Goal: Task Accomplishment & Management: Use online tool/utility

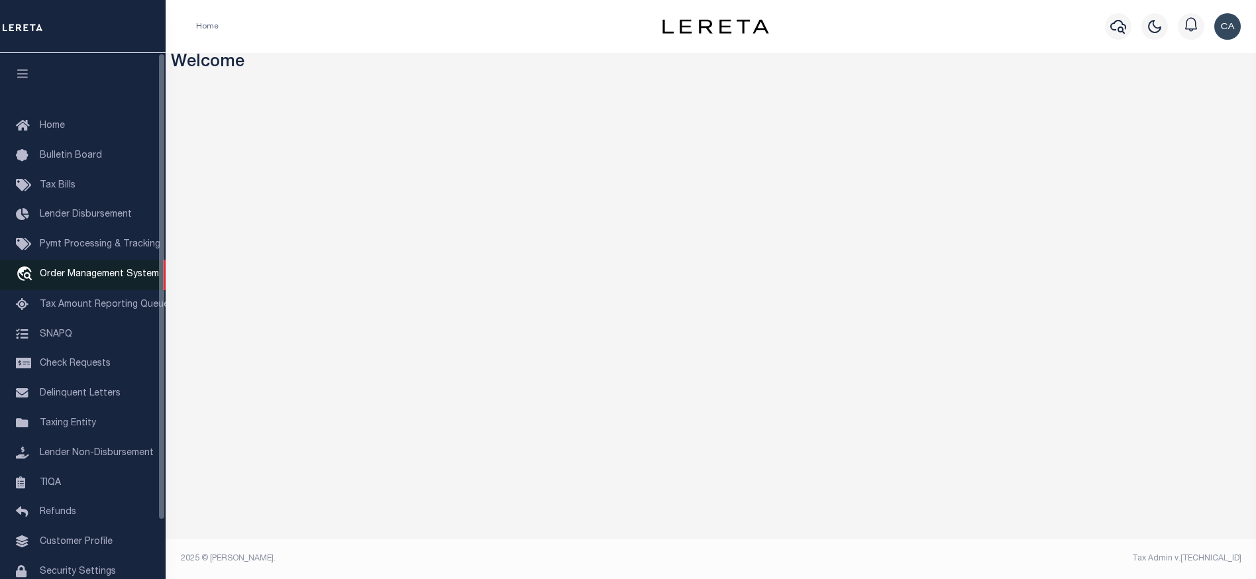
click at [99, 277] on span "Order Management System" at bounding box center [99, 274] width 119 height 9
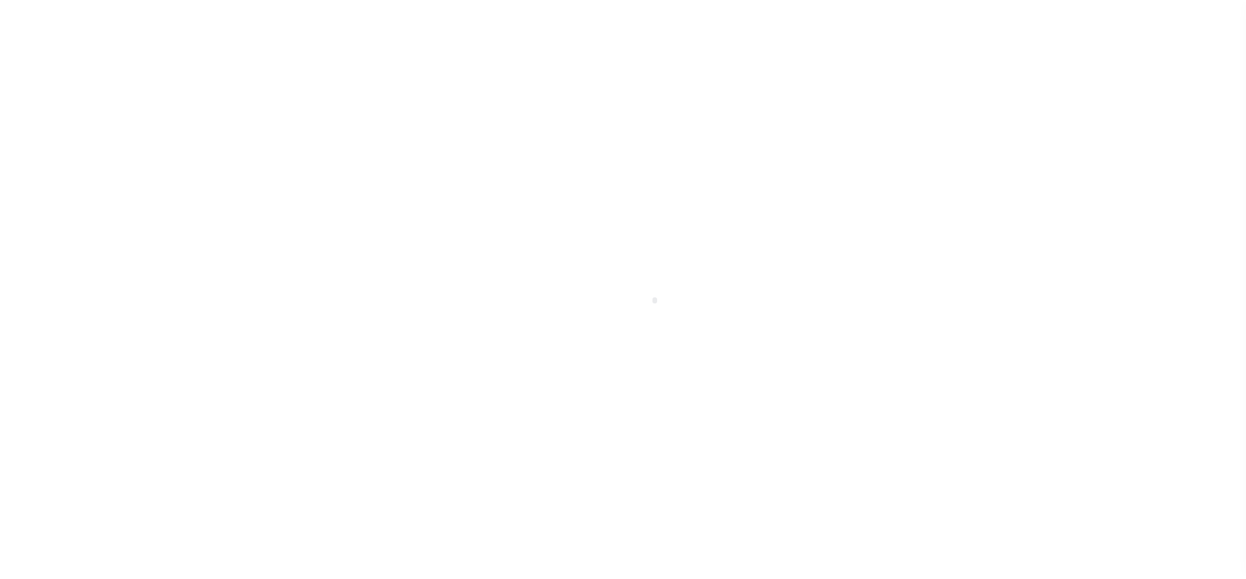
scroll to position [66, 0]
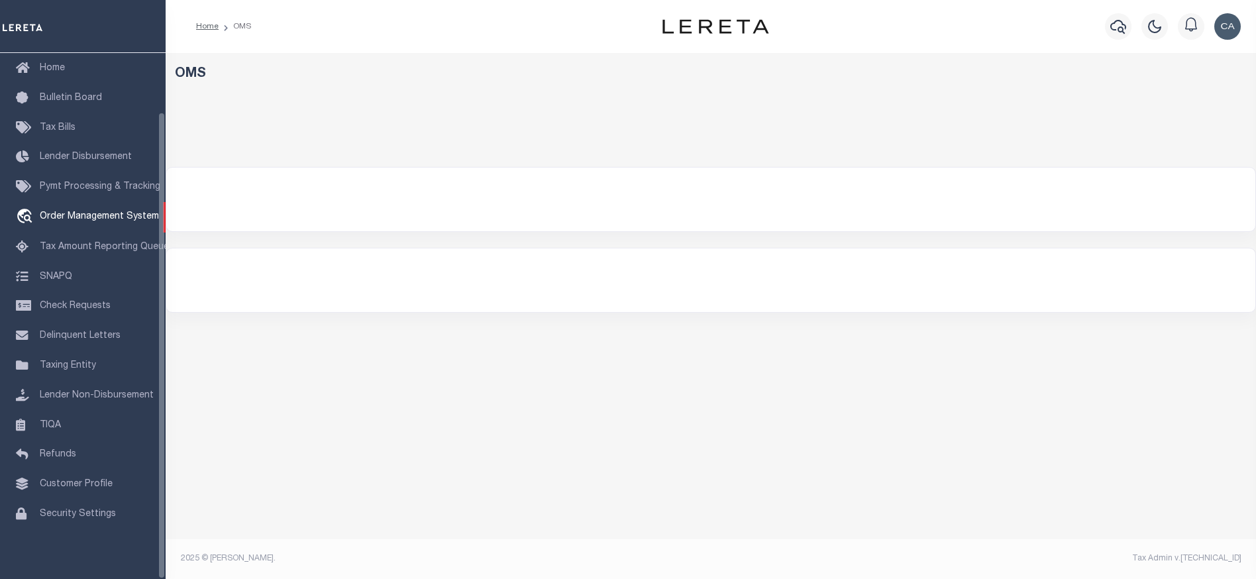
select select "200"
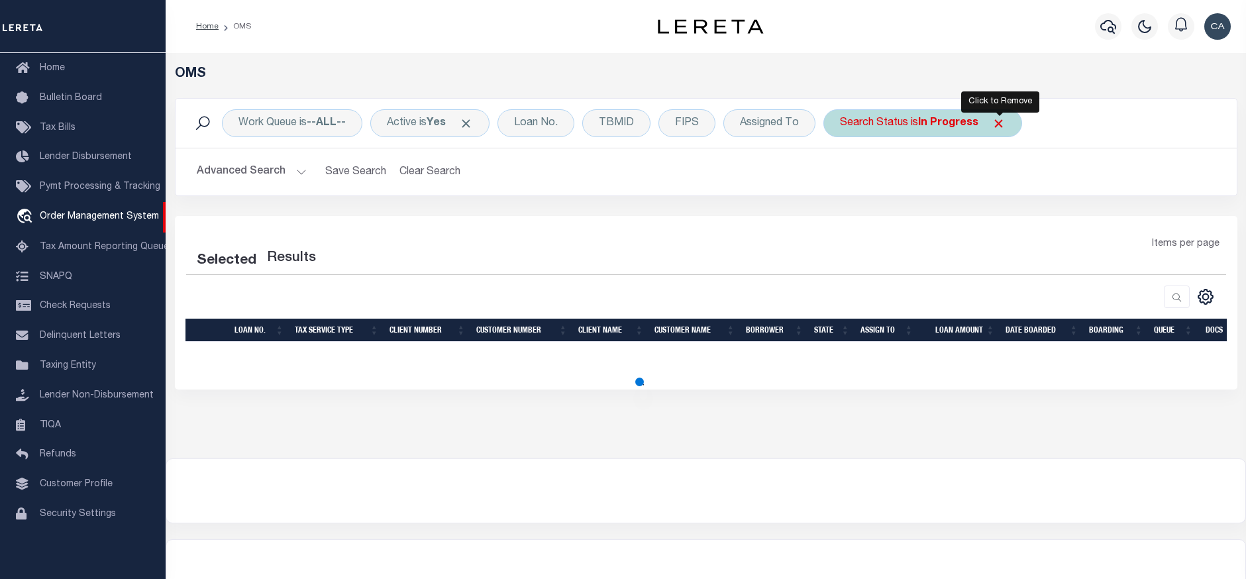
click at [1005, 123] on span "Click to Remove" at bounding box center [999, 124] width 14 height 14
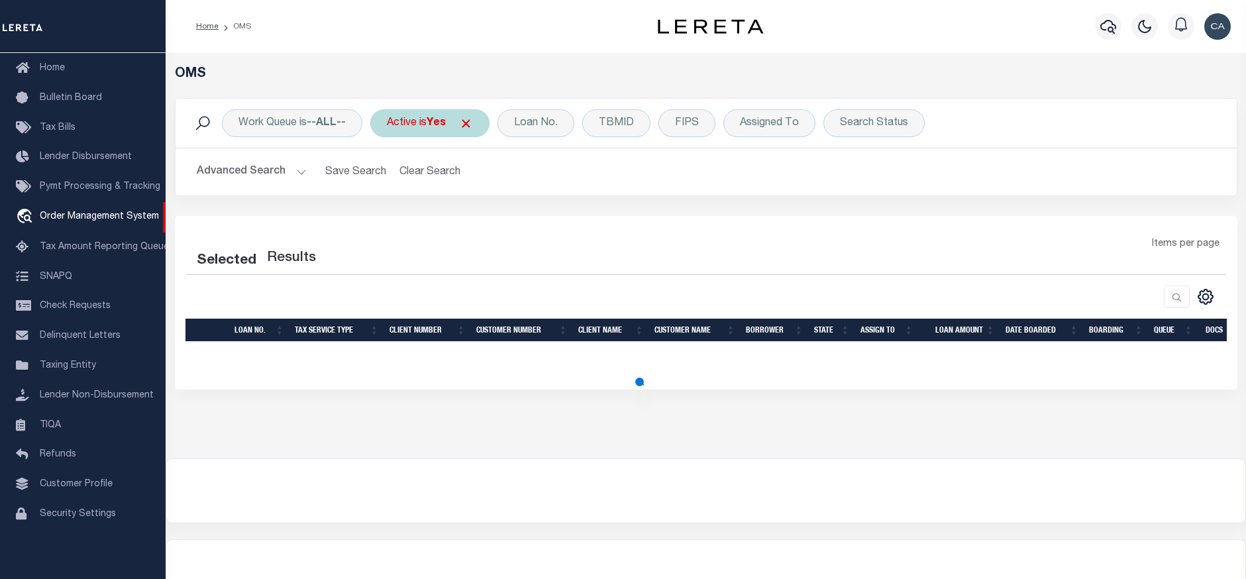
select select "200"
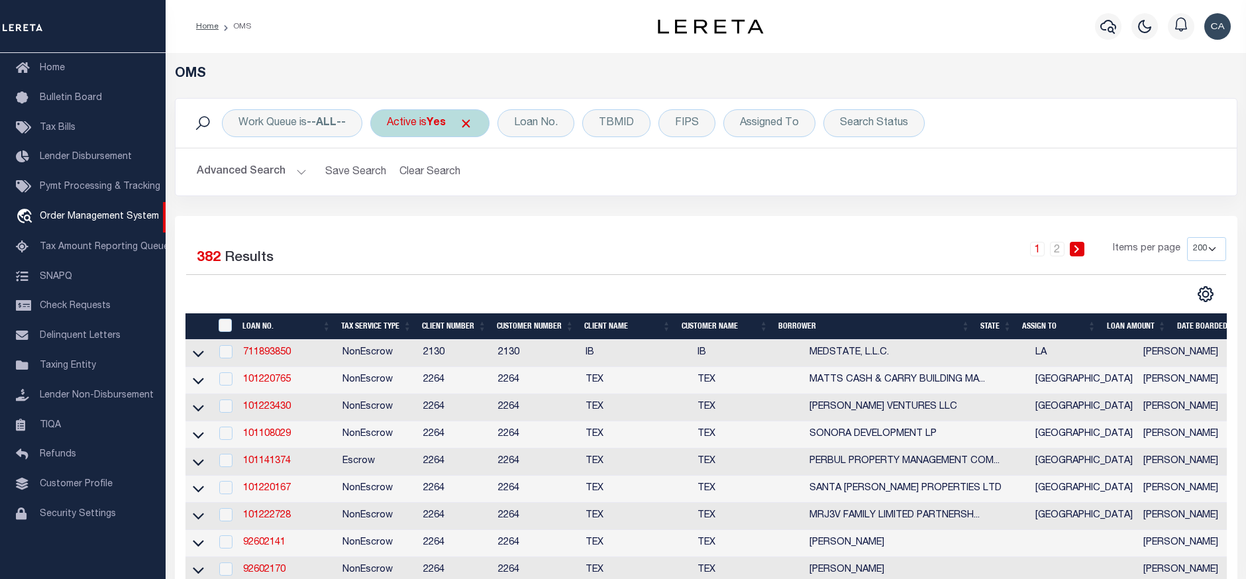
click at [470, 128] on span "Click to Remove" at bounding box center [466, 124] width 14 height 14
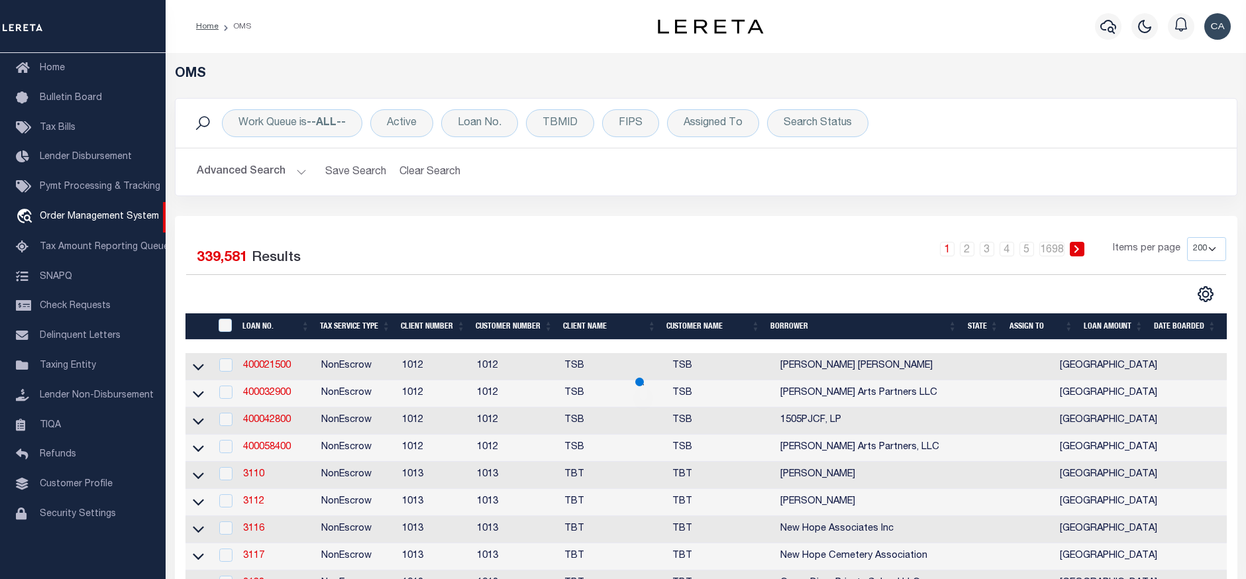
click at [254, 178] on button "Advanced Search" at bounding box center [252, 172] width 110 height 26
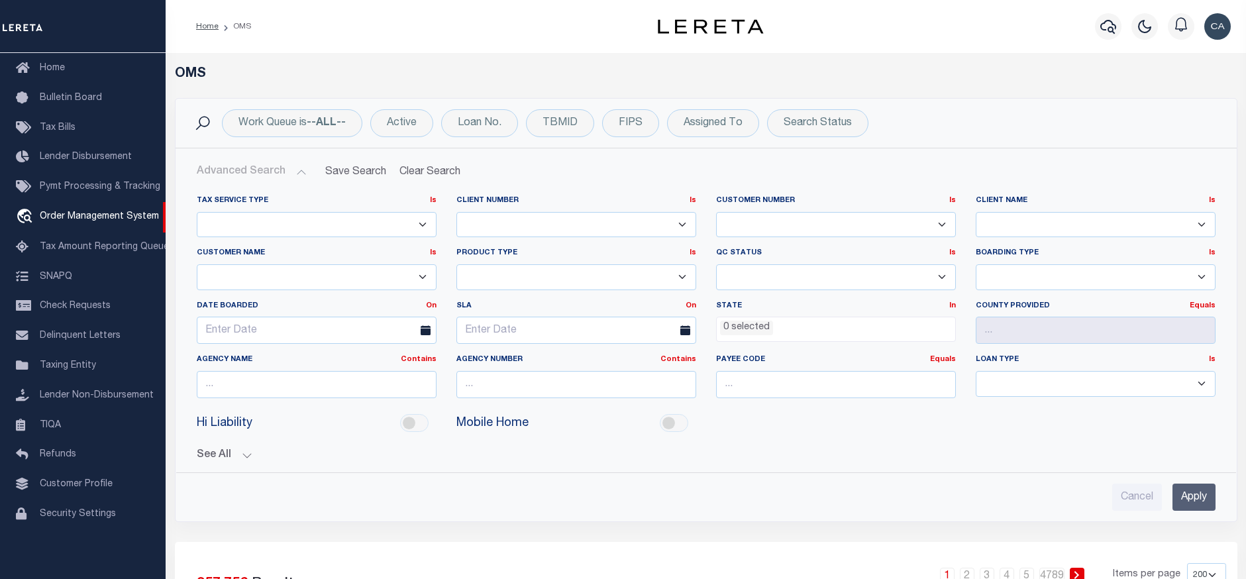
click at [638, 227] on select "1011 1012 1013 1014 1019 1042 1049 1052 1053 1055 1058 1061 1063 1064 1065 1069…" at bounding box center [577, 225] width 240 height 26
select select "2124"
click at [457, 212] on select "1011 1012 1013 1014 1019 1042 1049 1052 1053 1055 1058 1061 1063 1064 1065 1069…" at bounding box center [577, 225] width 240 height 26
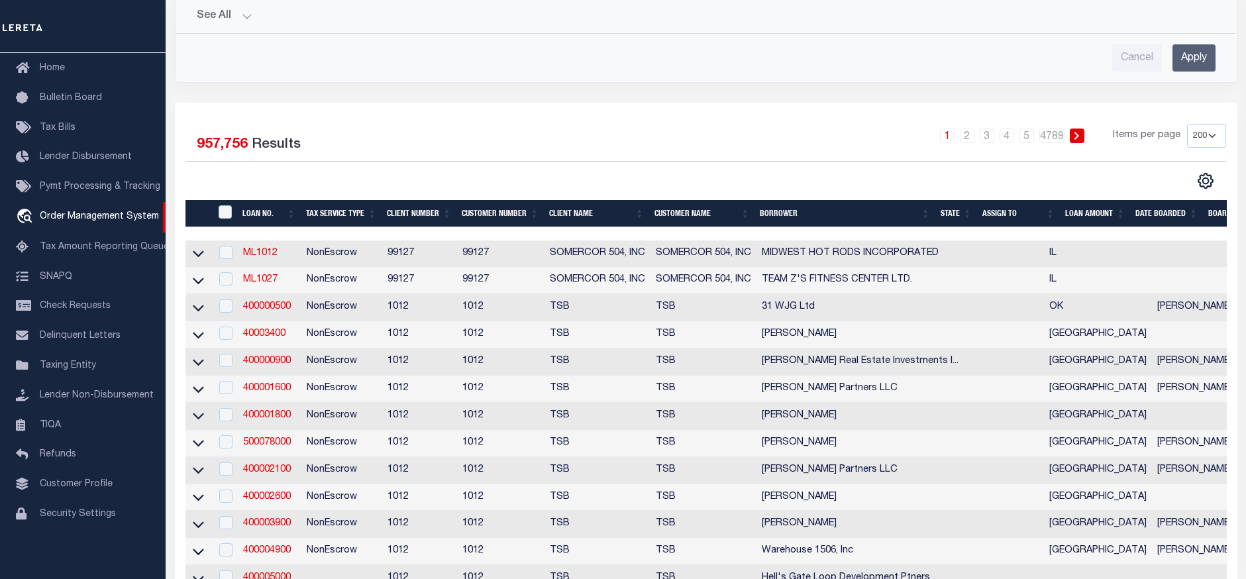
scroll to position [441, 0]
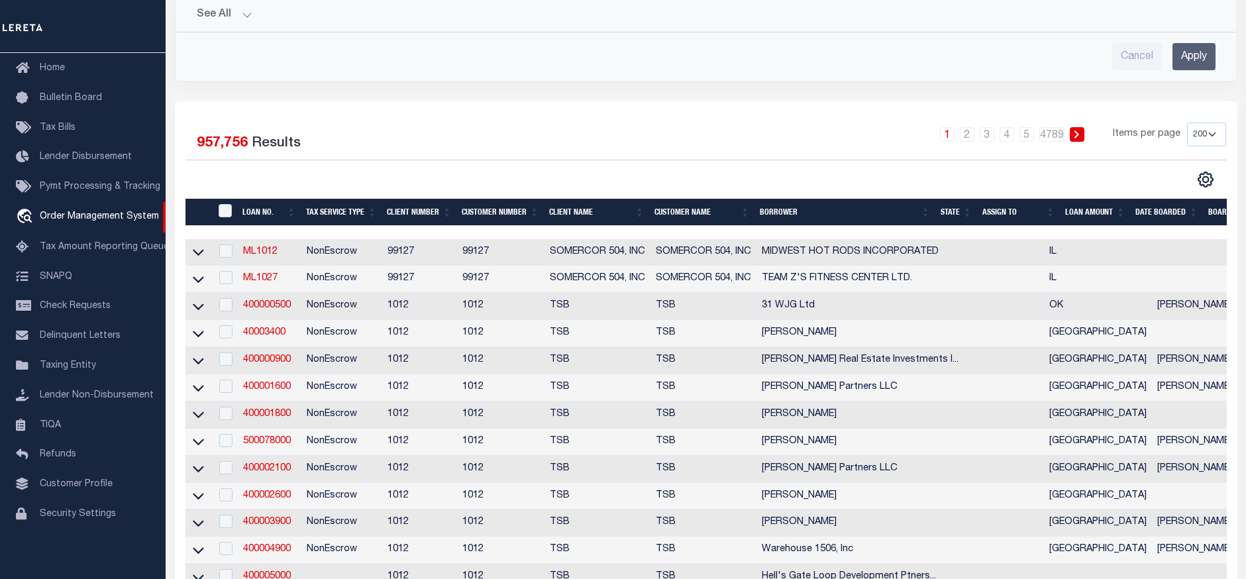
click at [1201, 48] on input "Apply" at bounding box center [1194, 56] width 43 height 27
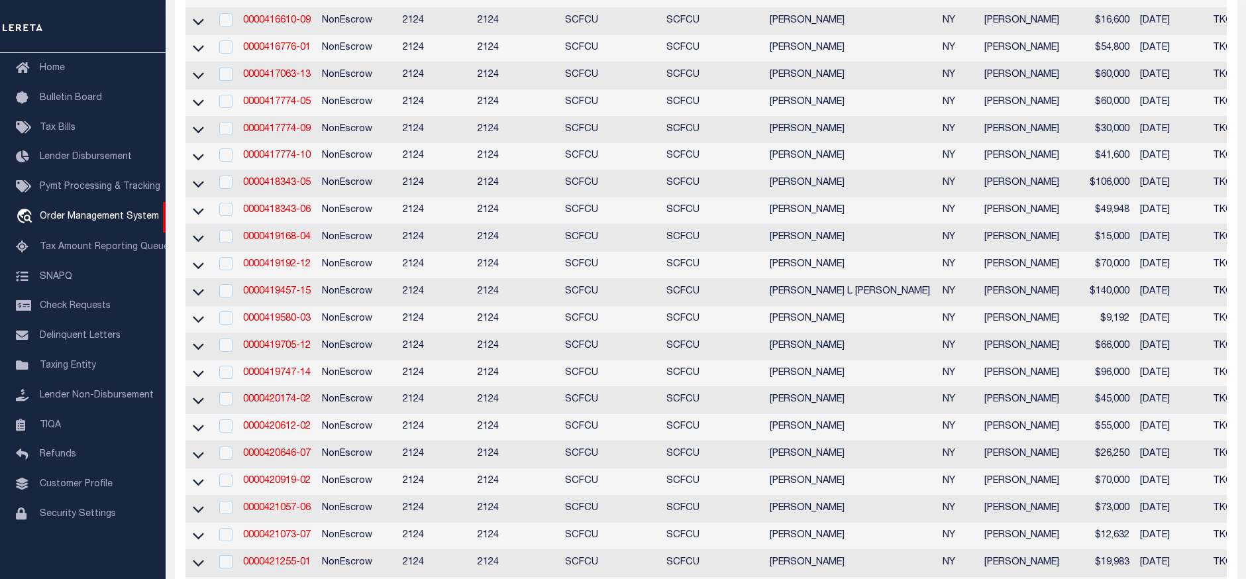
scroll to position [0, 0]
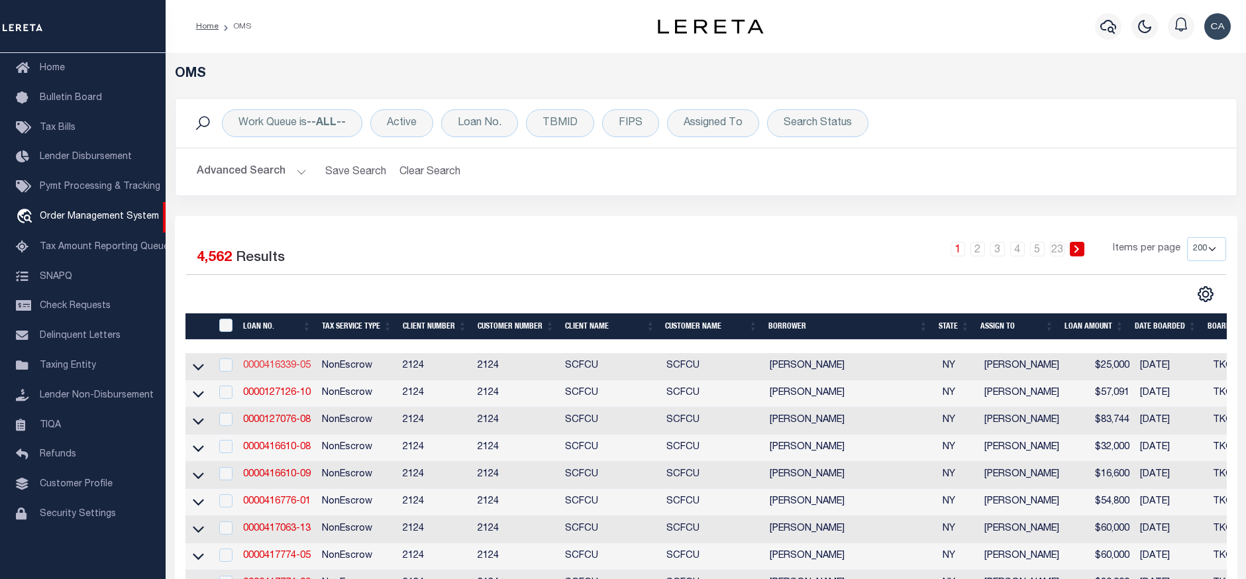
click at [288, 364] on link "0000416339-05" at bounding box center [277, 365] width 68 height 9
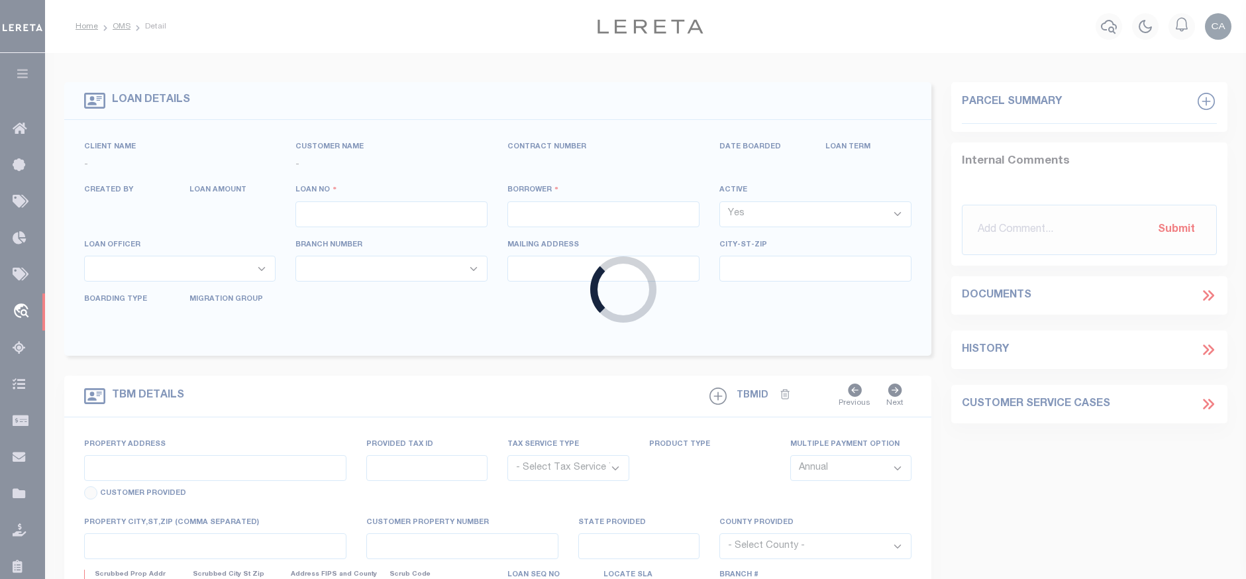
type input "0000416339-05"
type input "[PERSON_NAME]"
select select "False"
select select
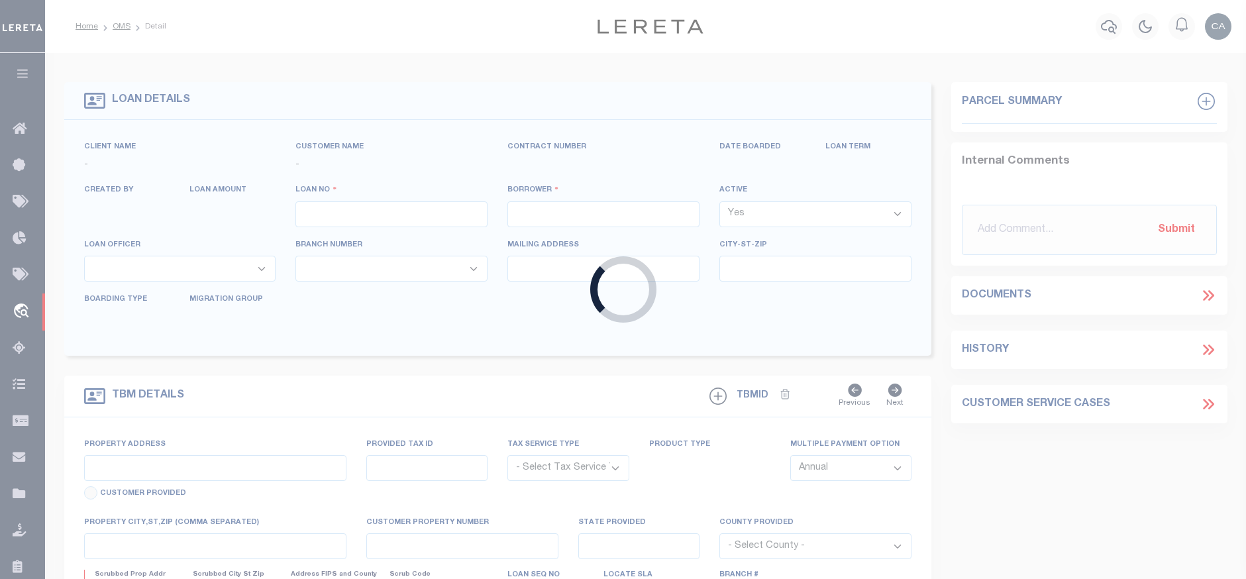
type input "695 COUNTY ROUTE 48"
type input "[GEOGRAPHIC_DATA],[GEOGRAPHIC_DATA],13668-3222"
select select "NonEscrow"
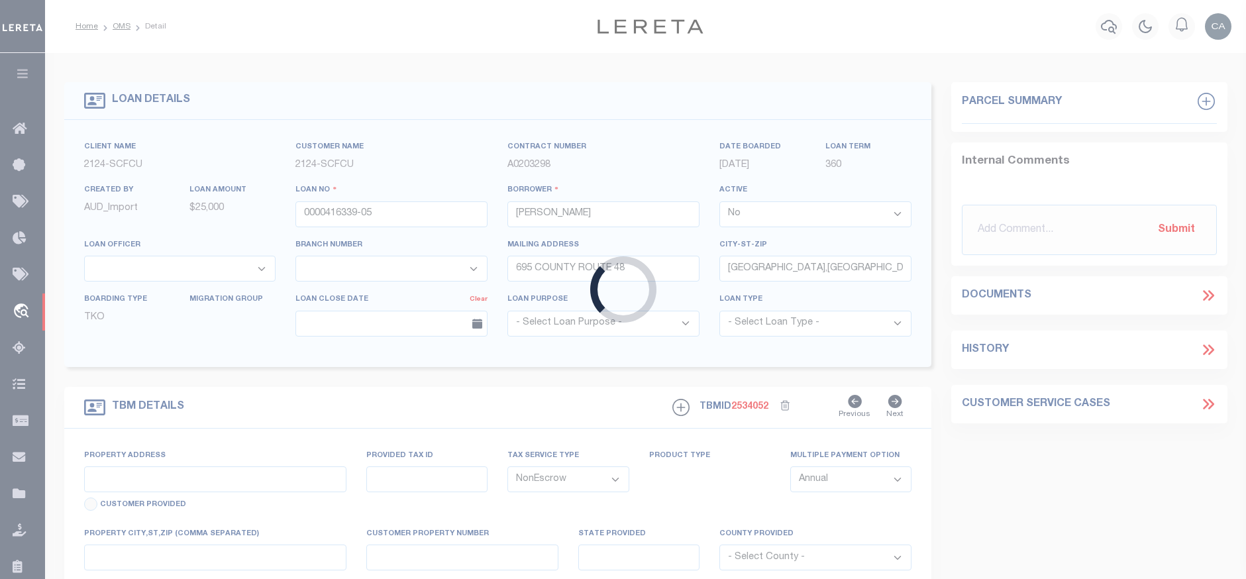
select select "4708"
select select "2359"
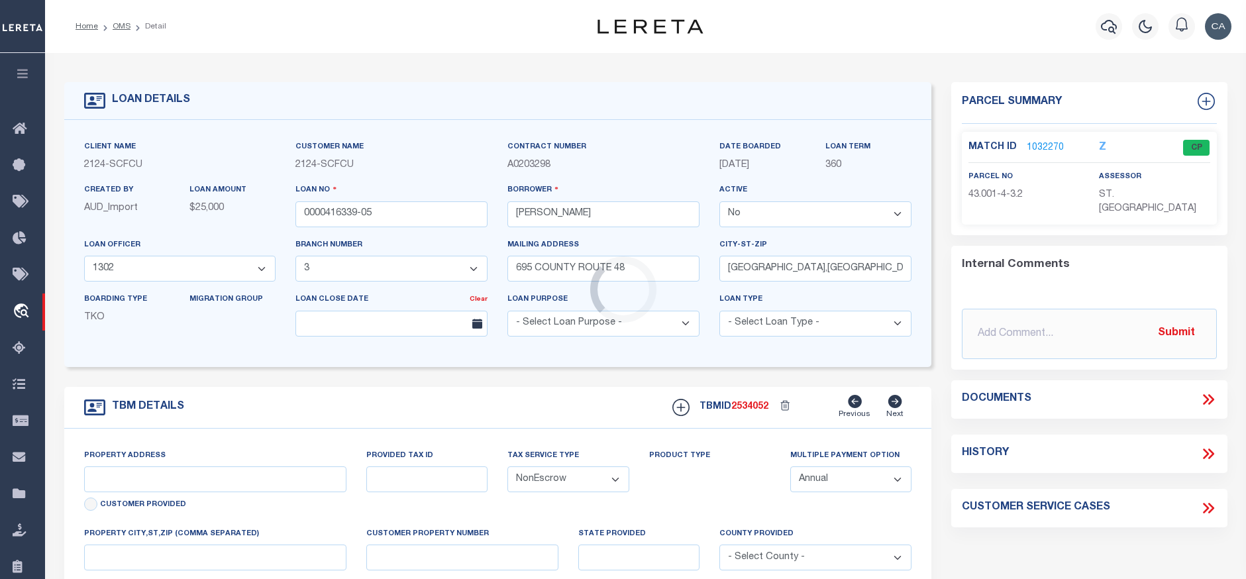
type input "695 County Route 48"
type input "43.001-4-3.2"
type input "[PERSON_NAME] [GEOGRAPHIC_DATA] 13668"
type input "NY"
select select
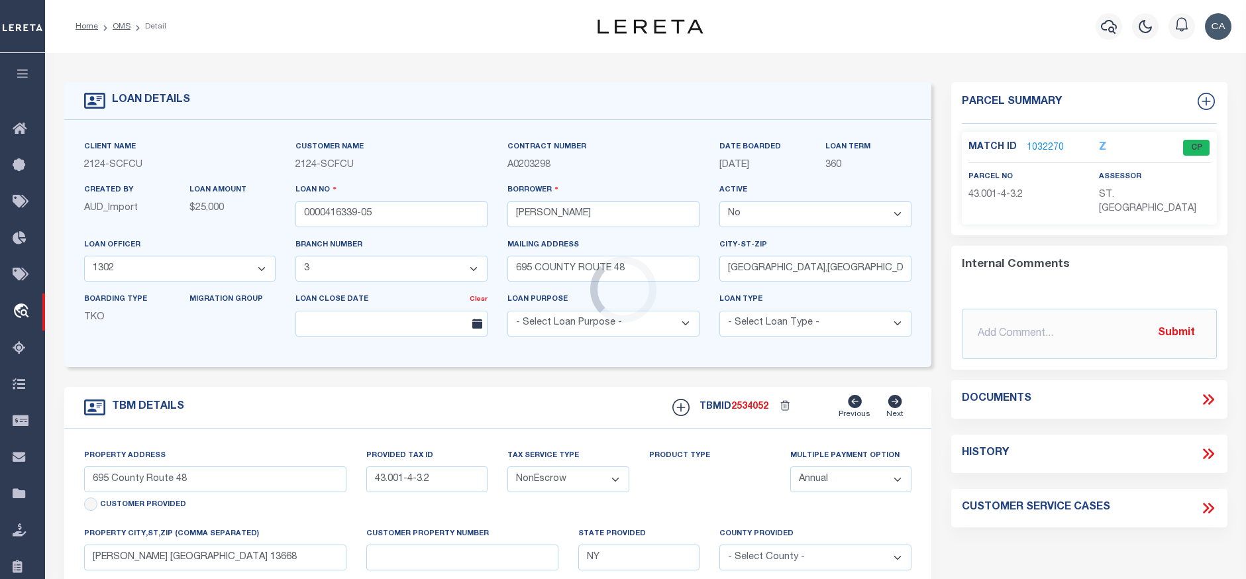
select select
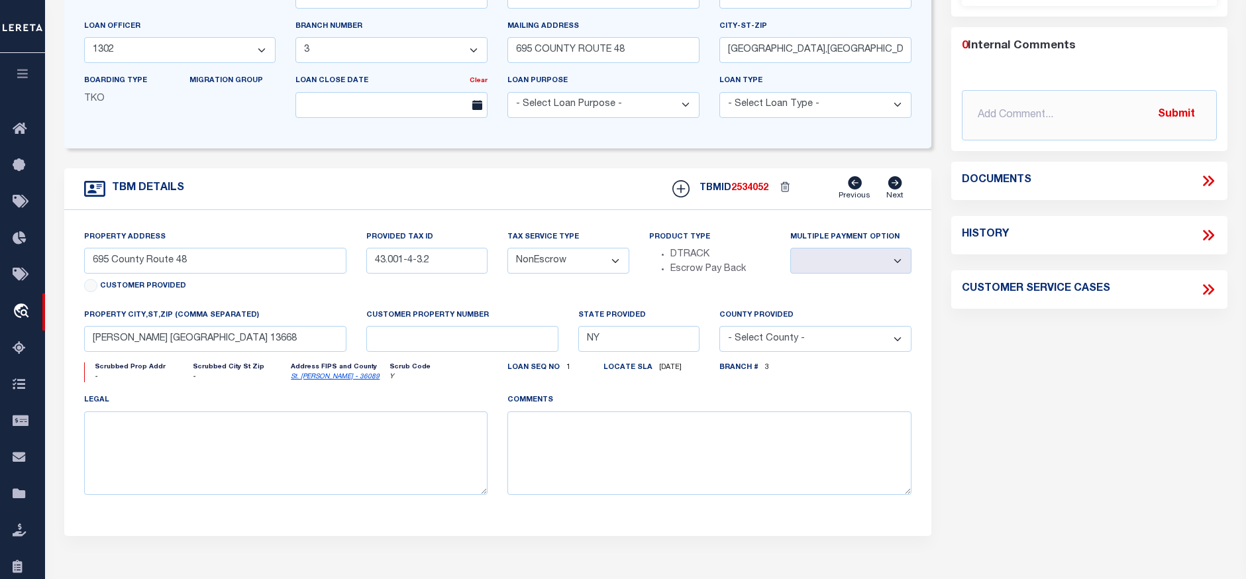
scroll to position [281, 0]
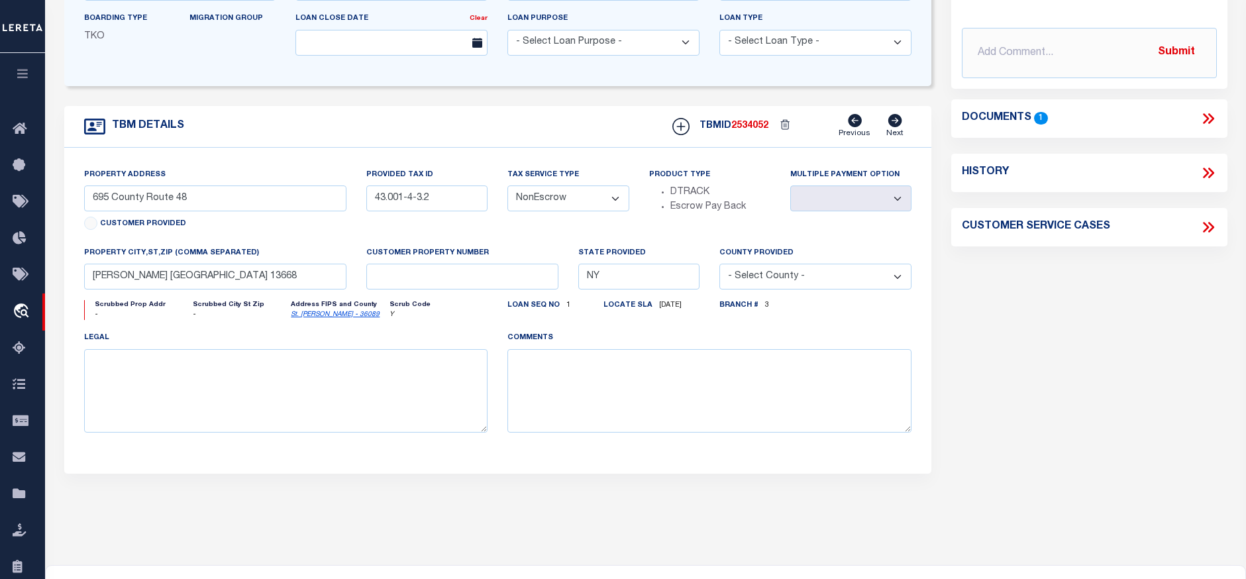
click at [1205, 115] on icon at bounding box center [1208, 118] width 17 height 17
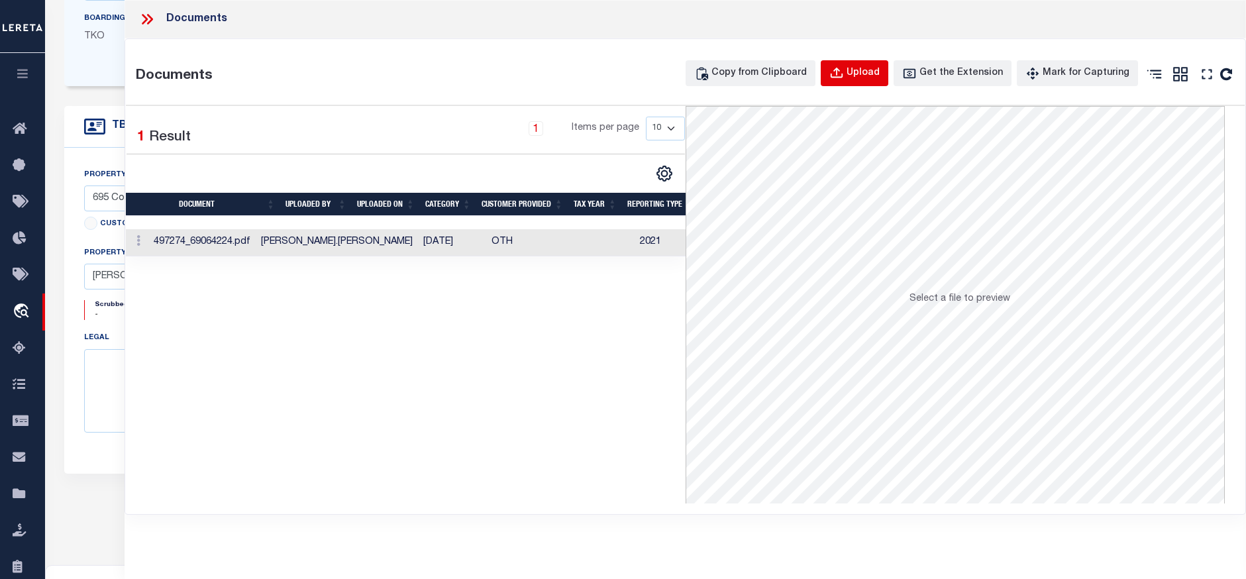
click at [862, 68] on div "Upload" at bounding box center [863, 73] width 33 height 15
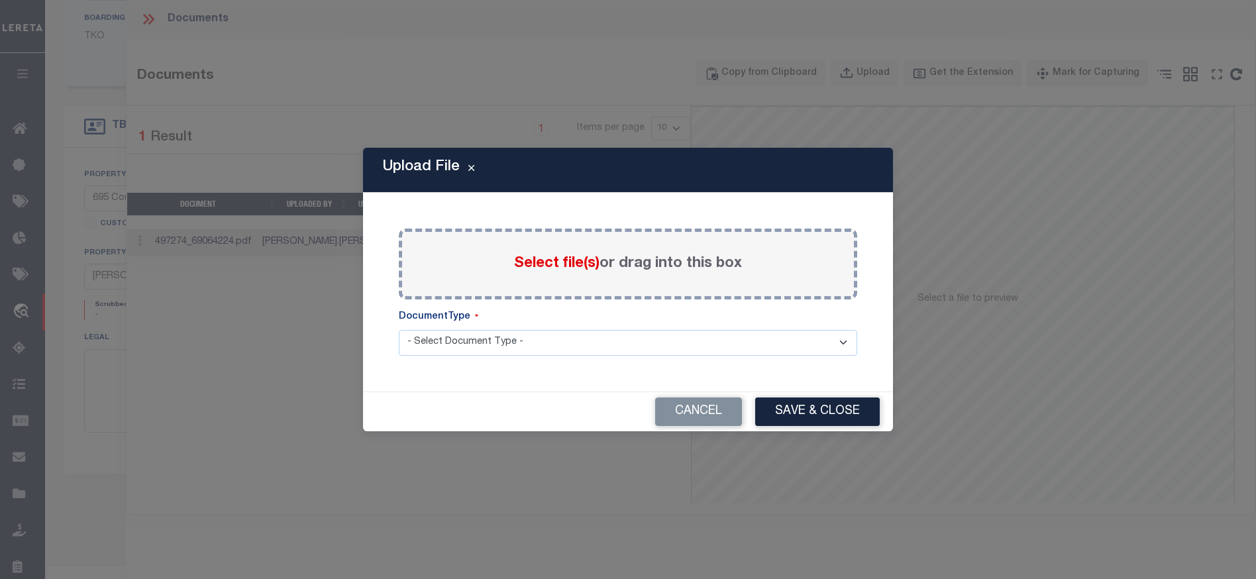
click at [548, 256] on span "Select file(s)" at bounding box center [556, 263] width 85 height 15
click at [0, 0] on input "Select file(s) or drag into this box" at bounding box center [0, 0] width 0 height 0
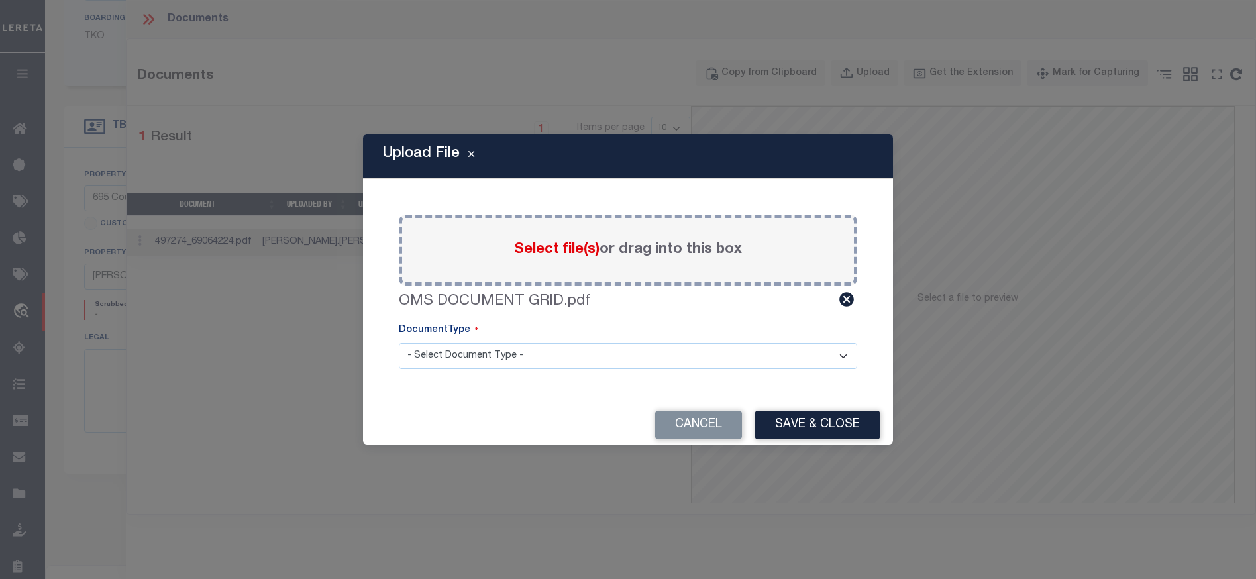
click at [606, 350] on select "- Select Document Type - Tax Service Documents" at bounding box center [628, 356] width 459 height 26
select select "TAX"
click at [399, 343] on select "- Select Document Type - Tax Service Documents" at bounding box center [628, 356] width 459 height 26
click at [777, 414] on button "Save & Close" at bounding box center [817, 425] width 125 height 28
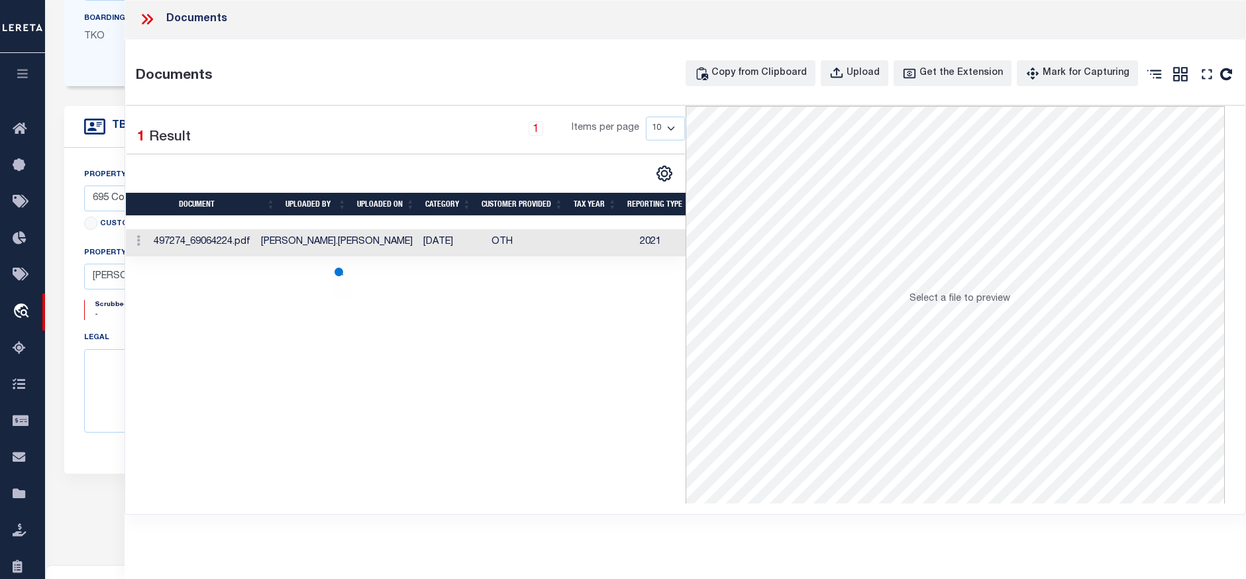
drag, startPoint x: 268, startPoint y: 302, endPoint x: 596, endPoint y: 287, distance: 328.3
click at [596, 287] on div "Selected 1 Result 1 Items per page 10 25 50 100" at bounding box center [405, 305] width 559 height 398
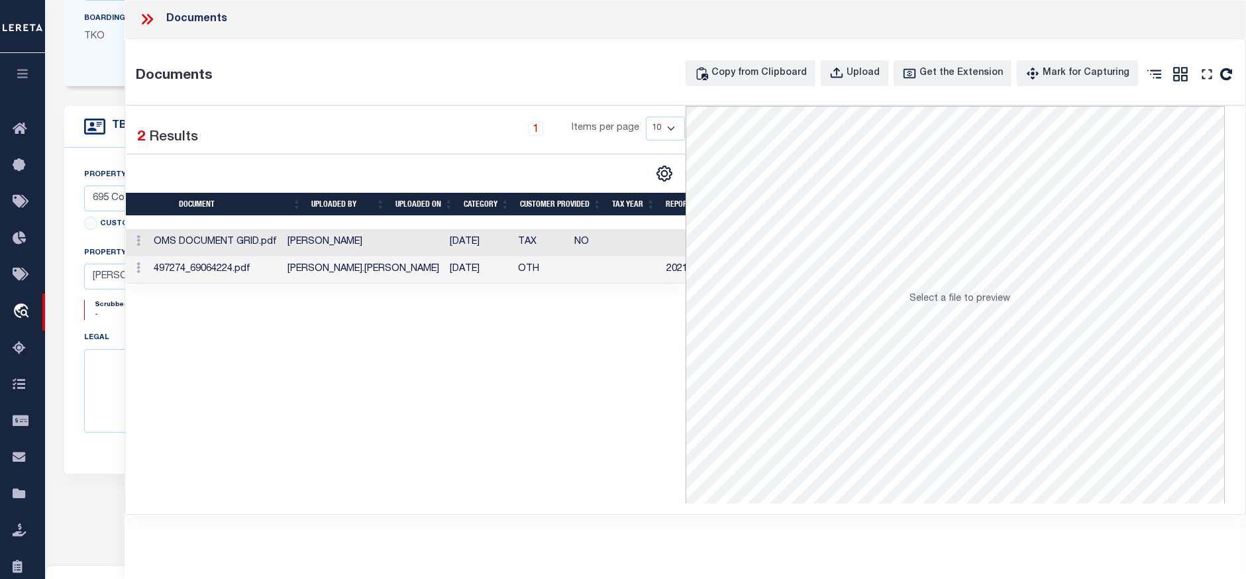
click at [587, 255] on td "NO" at bounding box center [615, 242] width 92 height 27
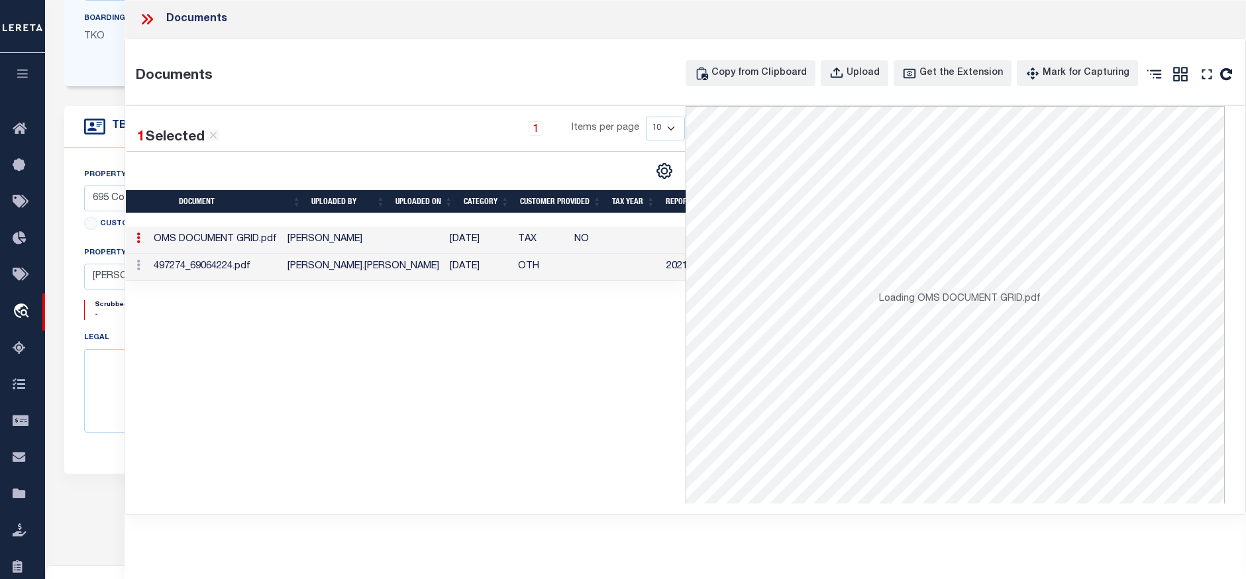
click at [572, 245] on td "NO" at bounding box center [615, 240] width 92 height 27
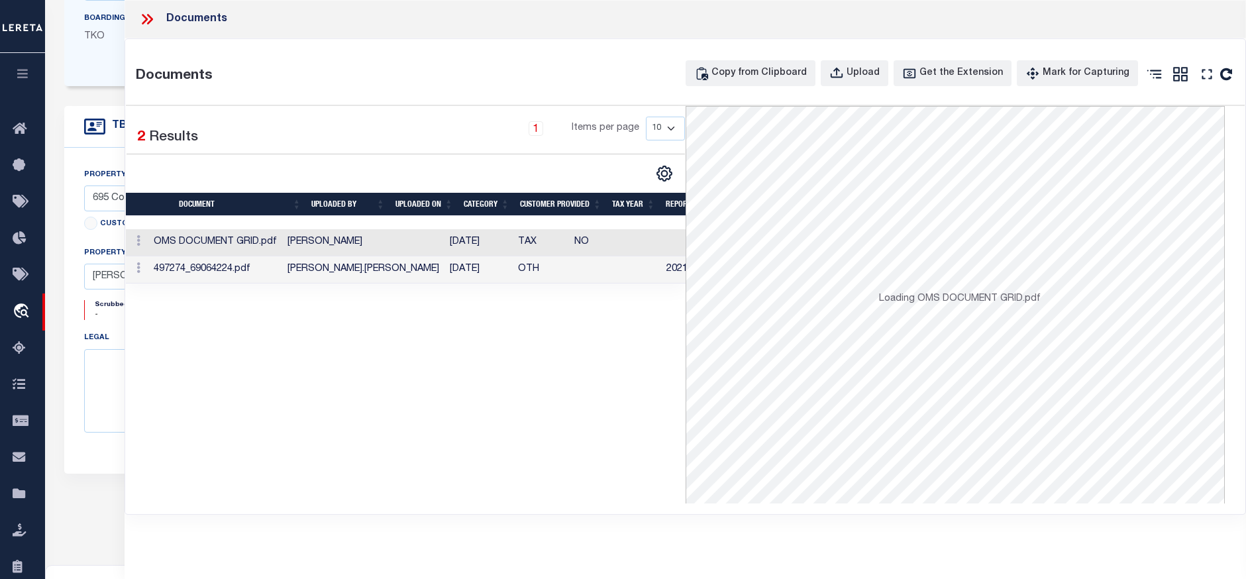
click at [572, 245] on td "NO" at bounding box center [615, 242] width 92 height 27
